Goal: Task Accomplishment & Management: Complete application form

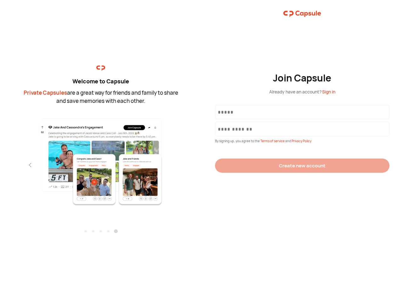
click at [201, 151] on div "Join Capsule Already have an account? Sign in By signing up, you agree to the T…" at bounding box center [301, 151] width 201 height 302
click at [101, 160] on img at bounding box center [101, 161] width 138 height 89
click at [0, 165] on div "Welcome to Capsule Private Capsules are a great way for friends and family to s…" at bounding box center [100, 151] width 201 height 302
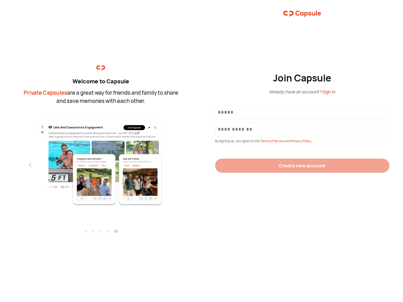
click at [0, 165] on div "Welcome to Capsule Private Capsules are a great way for friends and family to s…" at bounding box center [100, 151] width 201 height 302
click at [19, 165] on div "Welcome to Capsule Private Capsules are a great way for friends and family to s…" at bounding box center [100, 151] width 201 height 302
